Goal: Task Accomplishment & Management: Use online tool/utility

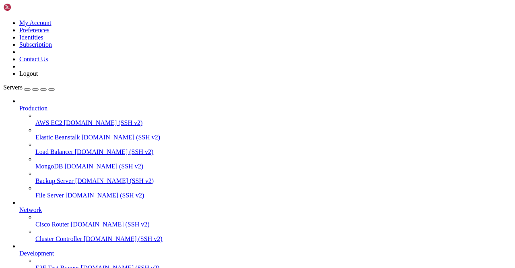
scroll to position [100, 0]
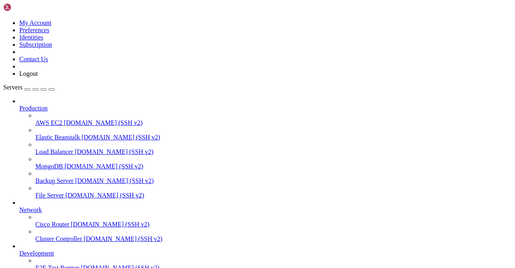
scroll to position [797, 0]
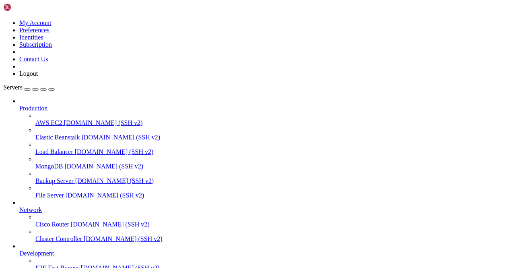
drag, startPoint x: 165, startPoint y: 7, endPoint x: 169, endPoint y: 8, distance: 4.6
